Goal: Check status: Check status

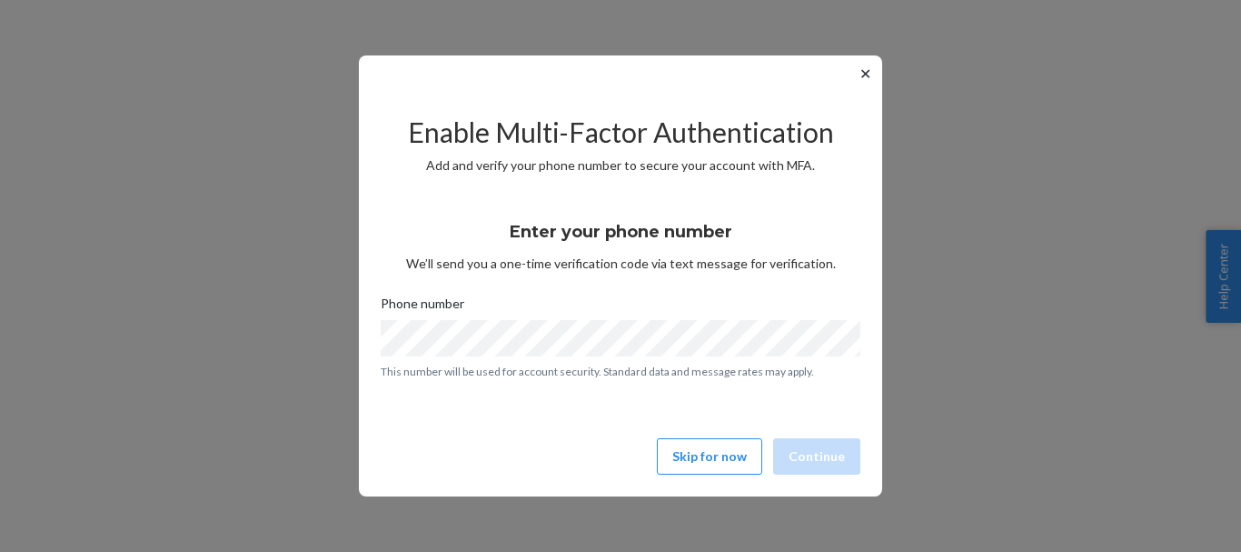
click at [864, 71] on button "✕" at bounding box center [865, 74] width 19 height 22
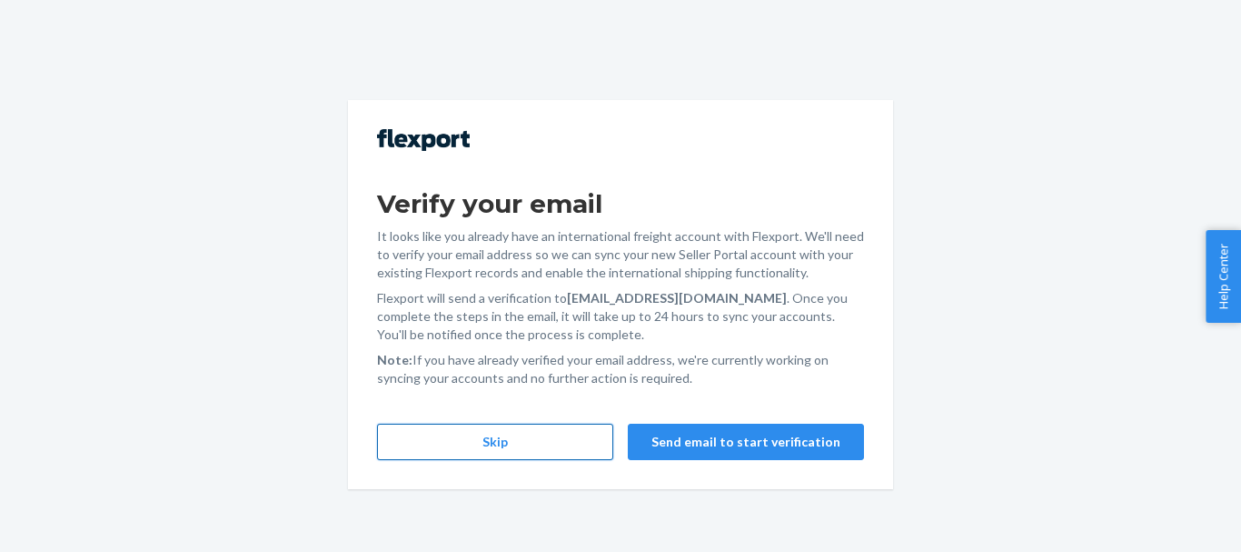
click at [500, 436] on button "Skip" at bounding box center [495, 442] width 236 height 36
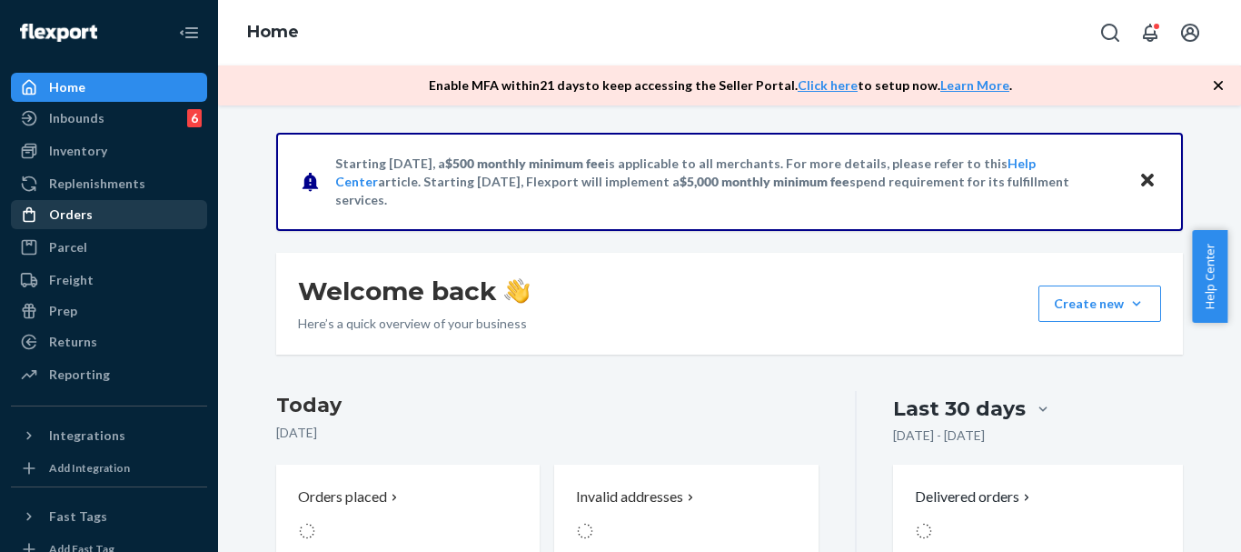
click at [77, 214] on div "Orders" at bounding box center [71, 214] width 44 height 18
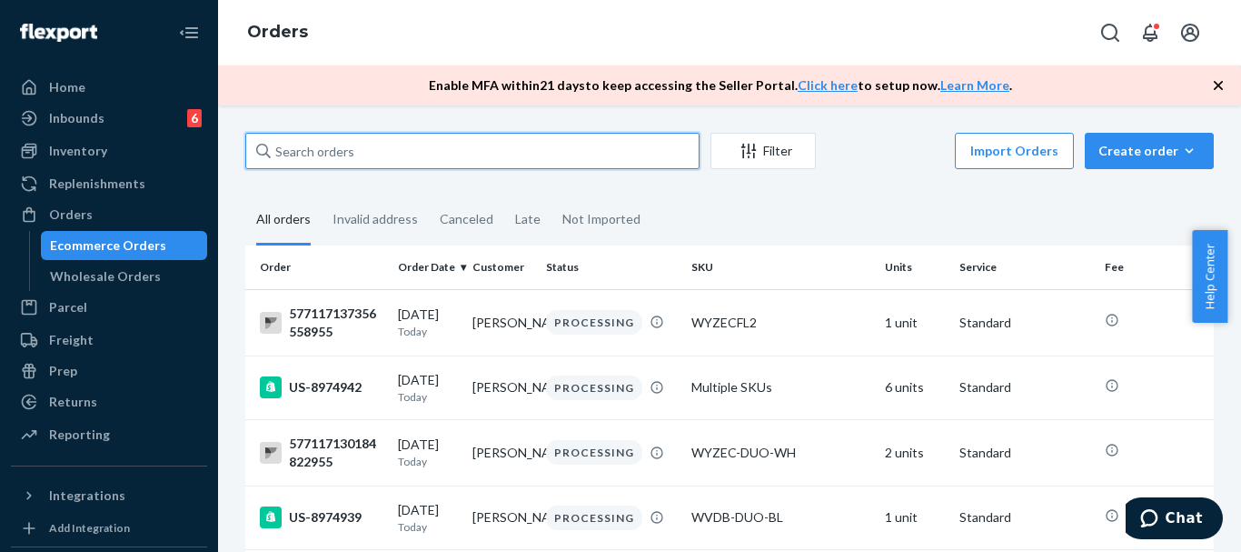
drag, startPoint x: 361, startPoint y: 135, endPoint x: 431, endPoint y: 153, distance: 72.1
click at [363, 137] on input "text" at bounding box center [472, 151] width 454 height 36
type input "v"
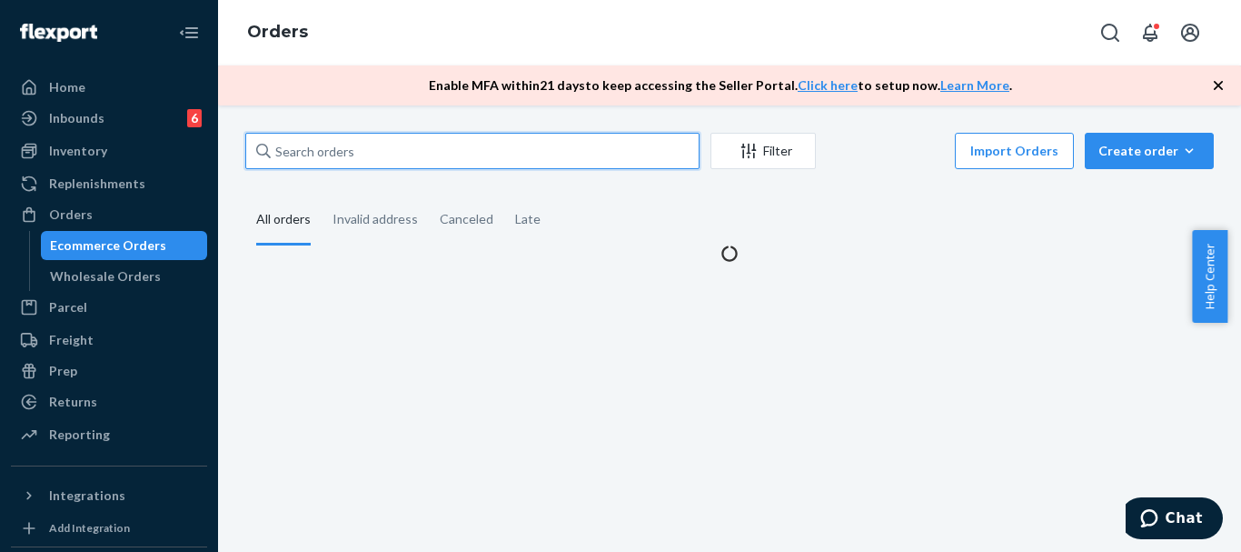
paste input "577112013562024811"
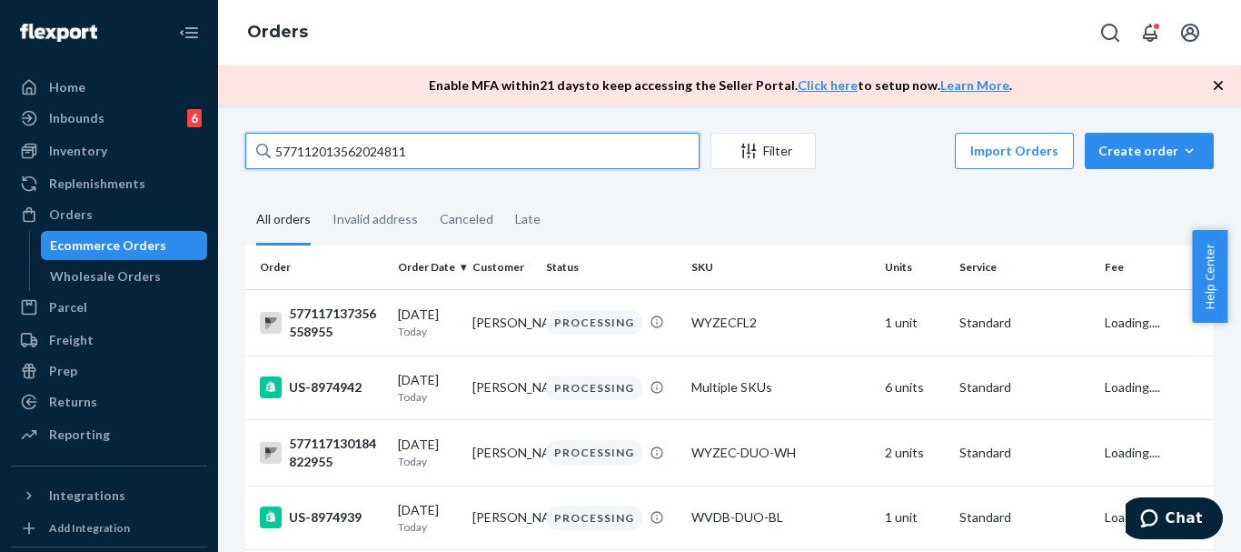
type input "577112013562024811"
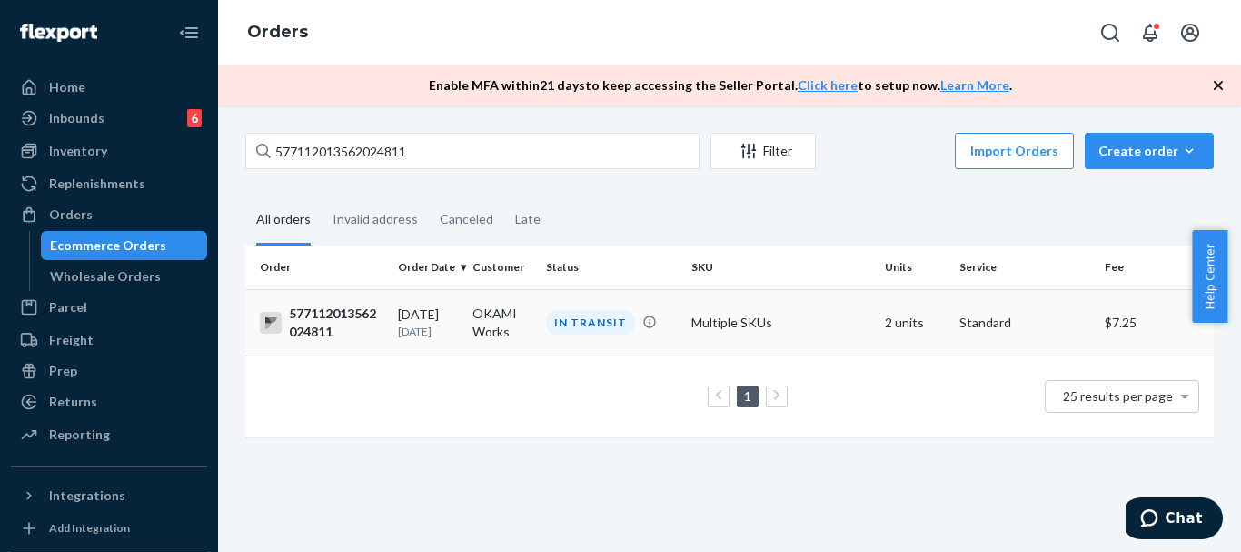
click at [324, 332] on div "577112013562024811" at bounding box center [322, 322] width 124 height 36
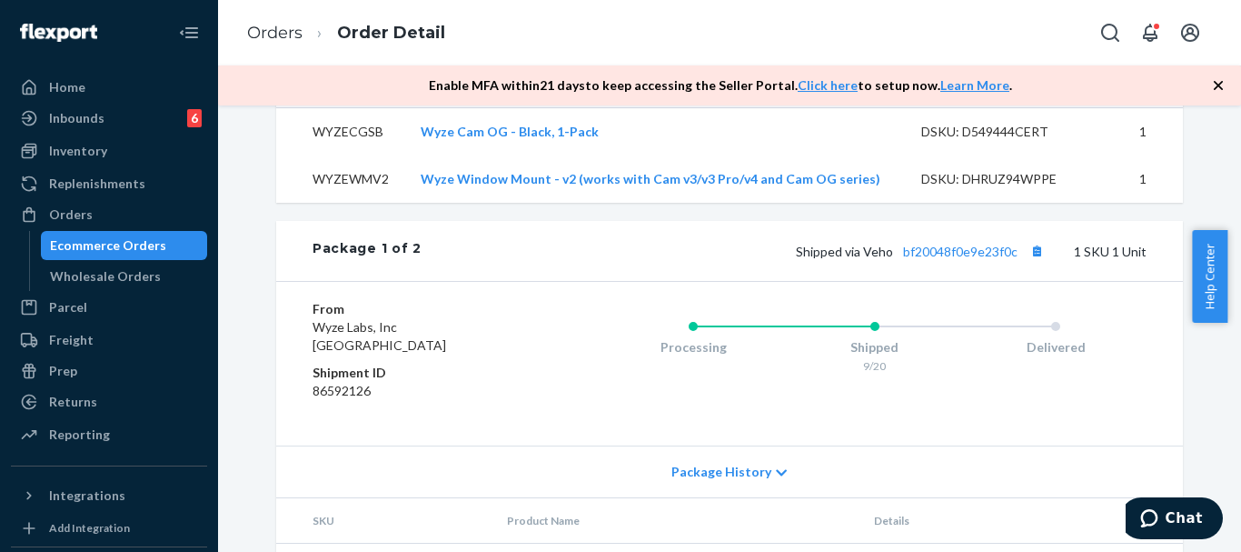
scroll to position [636, 0]
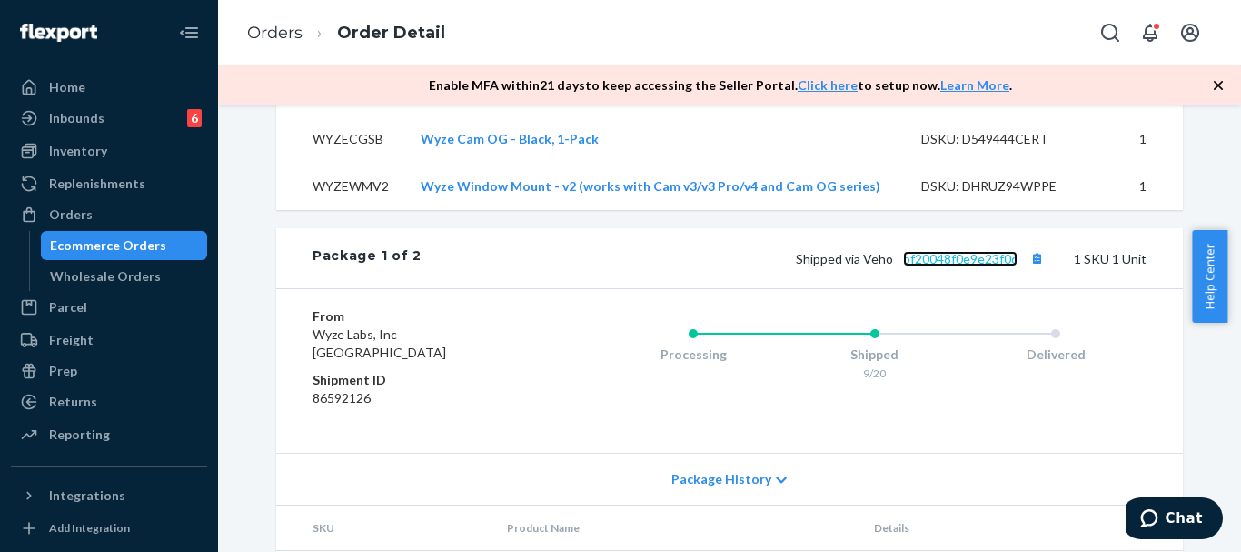
click at [962, 266] on link "bf20048f0e9e23f0c" at bounding box center [960, 258] width 115 height 15
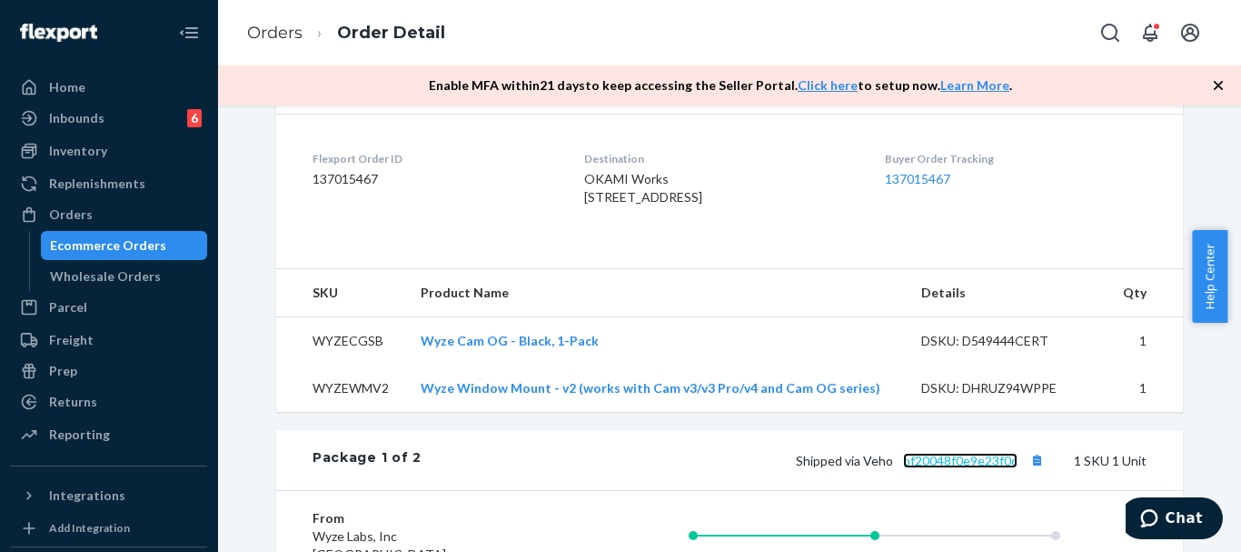
scroll to position [765, 0]
